Goal: Check status: Check status

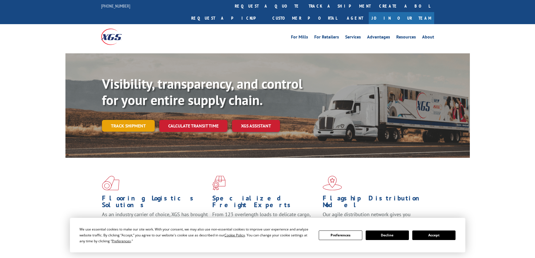
click at [134, 120] on link "Track shipment" at bounding box center [128, 126] width 53 height 12
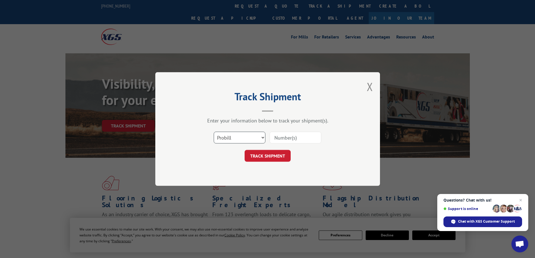
click at [253, 140] on select "Select category... Probill BOL PO" at bounding box center [240, 138] width 52 height 12
click at [252, 143] on select "Select category... Probill BOL PO" at bounding box center [240, 138] width 52 height 12
click at [287, 137] on input at bounding box center [296, 138] width 52 height 12
paste input "6047360"
type input "6047360"
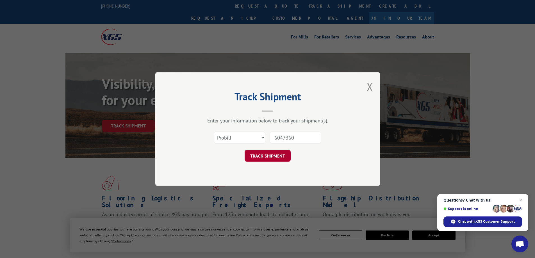
click at [278, 159] on button "TRACK SHIPMENT" at bounding box center [268, 156] width 46 height 12
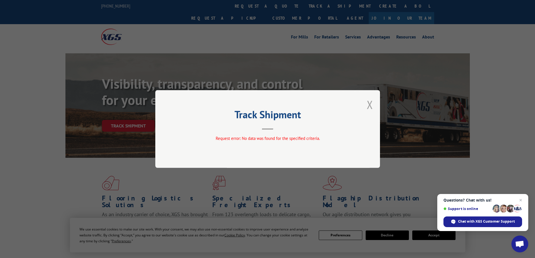
click at [371, 103] on button "Close modal" at bounding box center [370, 104] width 6 height 15
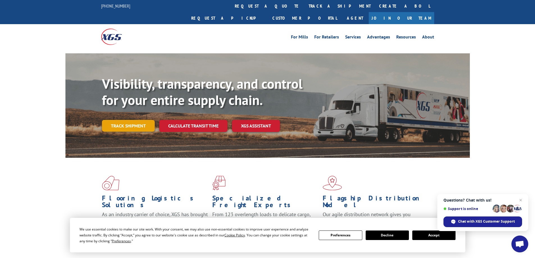
click at [143, 120] on link "Track shipment" at bounding box center [128, 126] width 53 height 12
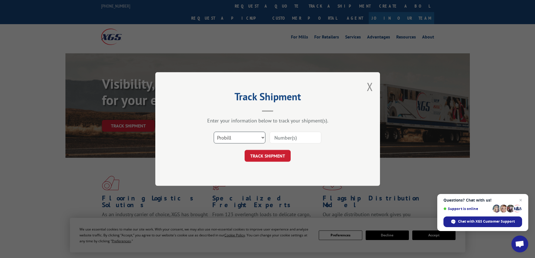
click at [233, 140] on select "Select category... Probill BOL PO" at bounding box center [240, 138] width 52 height 12
select select "bol"
click at [214, 132] on select "Select category... Probill BOL PO" at bounding box center [240, 138] width 52 height 12
click at [282, 139] on input at bounding box center [296, 138] width 52 height 12
paste input "6047360"
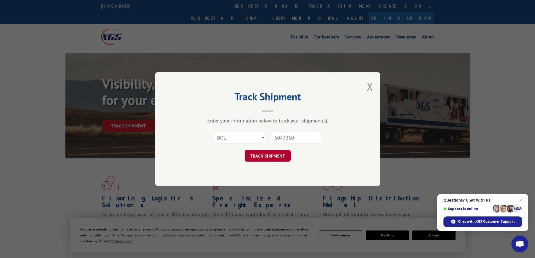
type input "6047360"
click at [274, 156] on button "TRACK SHIPMENT" at bounding box center [268, 156] width 46 height 12
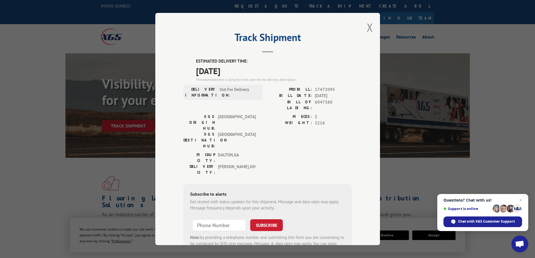
click at [371, 30] on div "Track Shipment ESTIMATED DELIVERY TIME: [DATE] The estimated time is using the …" at bounding box center [267, 129] width 225 height 232
click at [368, 30] on button "Close modal" at bounding box center [370, 27] width 6 height 15
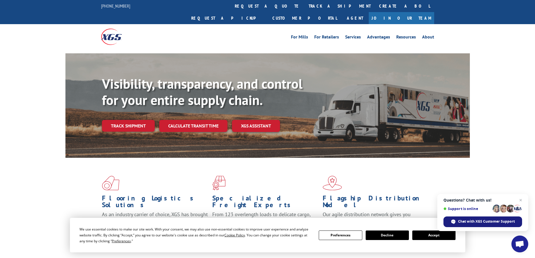
click at [482, 220] on span "Chat with XGS Customer Support" at bounding box center [486, 221] width 57 height 5
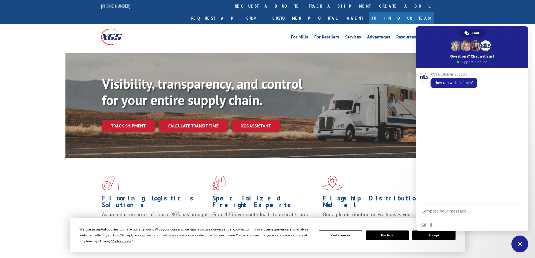
click at [444, 211] on textarea "Compose your message..." at bounding box center [466, 214] width 89 height 10
type textarea "Can you tell us what stop we are for [DATE]"
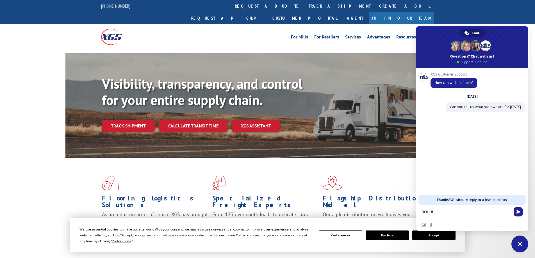
paste textarea "6047360"
type textarea "BOL #6047360"
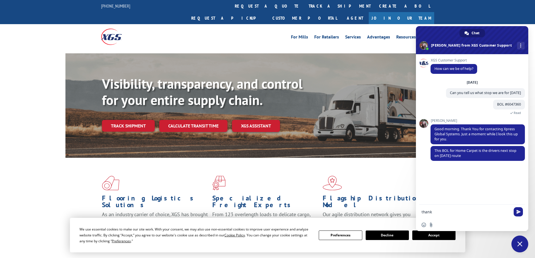
type textarea "thanks"
click at [520, 244] on span "Close chat" at bounding box center [520, 244] width 5 height 5
